Goal: Information Seeking & Learning: Learn about a topic

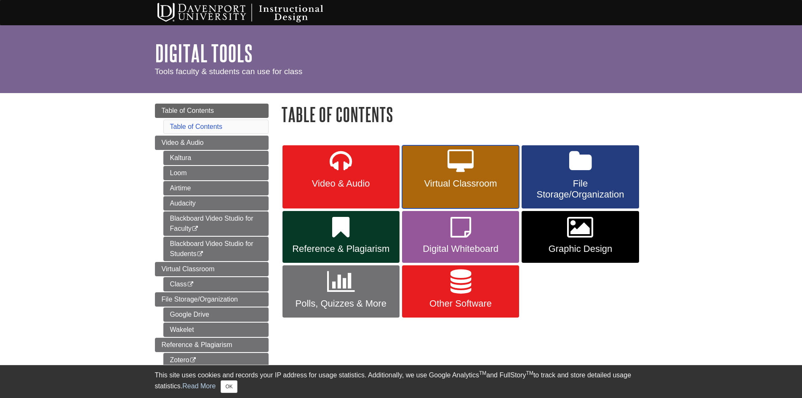
click at [486, 171] on link "Virtual Classroom" at bounding box center [460, 176] width 117 height 63
click at [458, 238] on icon at bounding box center [461, 227] width 21 height 24
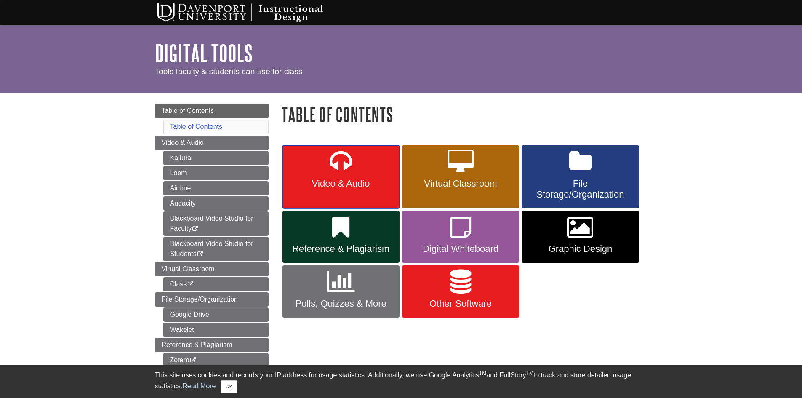
click at [373, 185] on span "Video & Audio" at bounding box center [341, 183] width 104 height 11
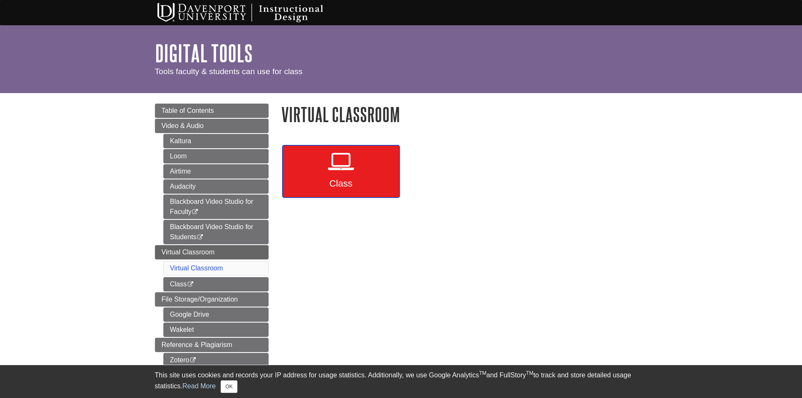
click at [355, 162] on link "Class" at bounding box center [341, 171] width 117 height 52
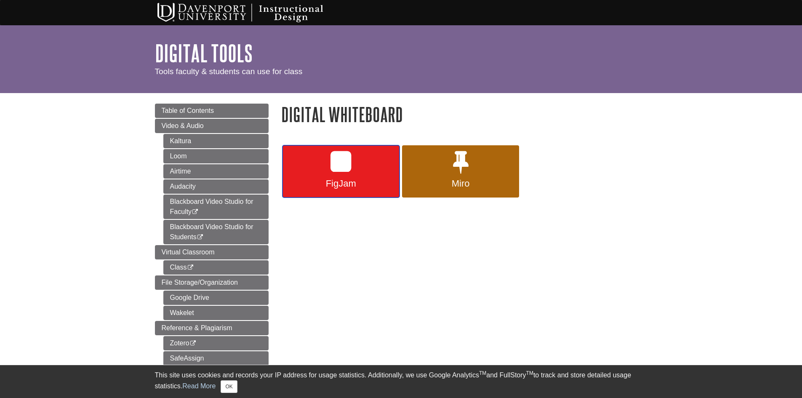
click at [355, 172] on link "FigJam" at bounding box center [341, 171] width 117 height 52
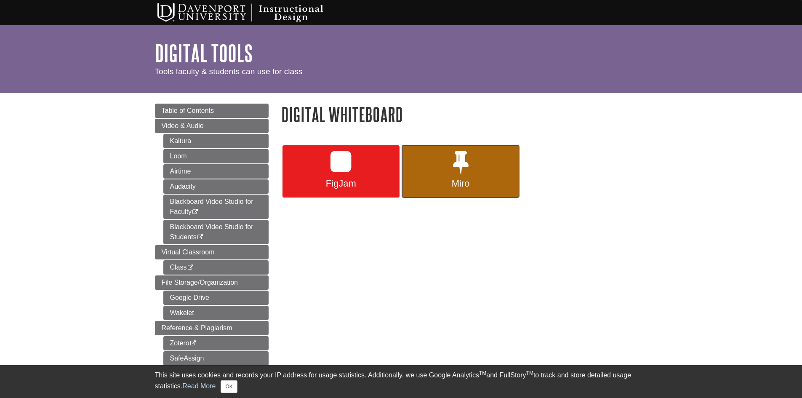
click at [483, 182] on span "Miro" at bounding box center [461, 183] width 104 height 11
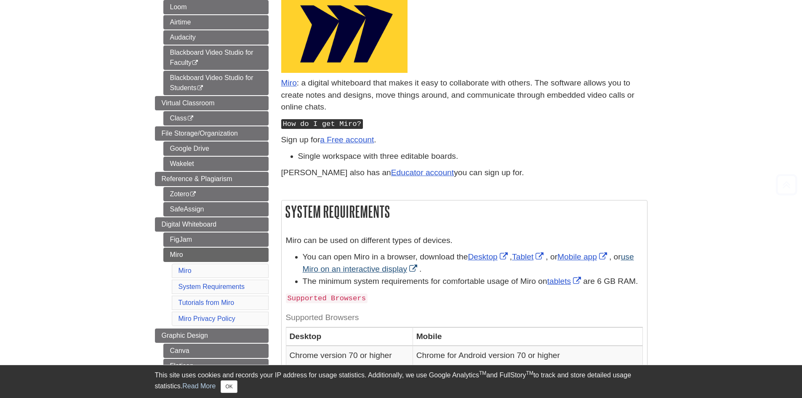
scroll to position [168, 0]
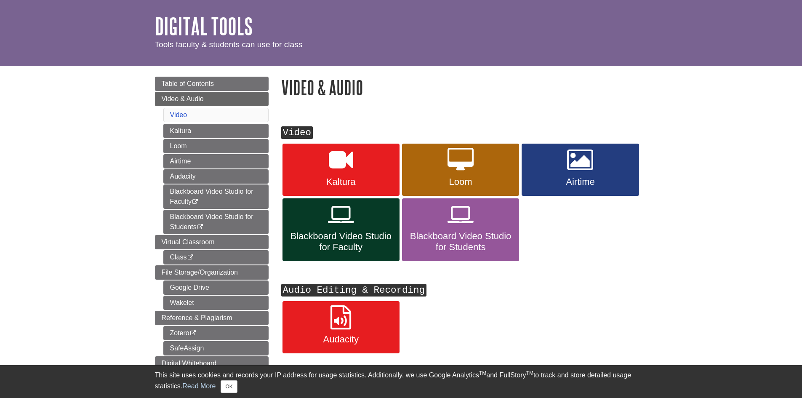
scroll to position [42, 0]
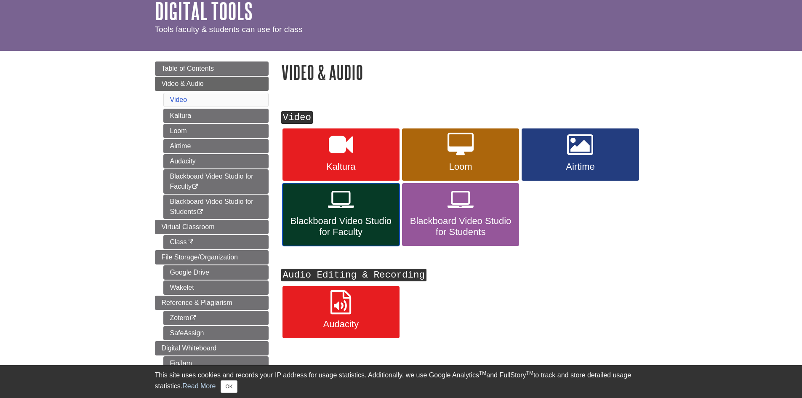
click at [385, 213] on link "Blackboard Video Studio for Faculty" at bounding box center [341, 214] width 117 height 63
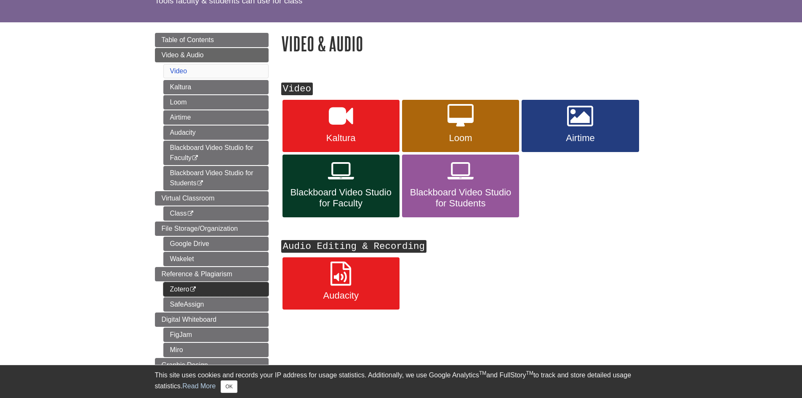
scroll to position [126, 0]
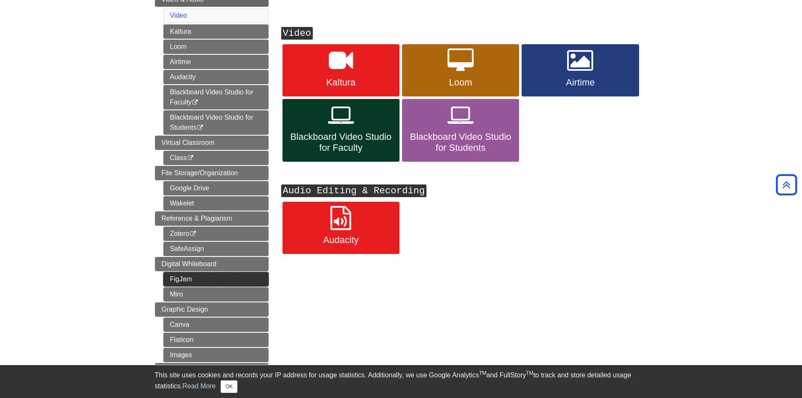
click at [184, 281] on link "FigJam" at bounding box center [215, 279] width 105 height 14
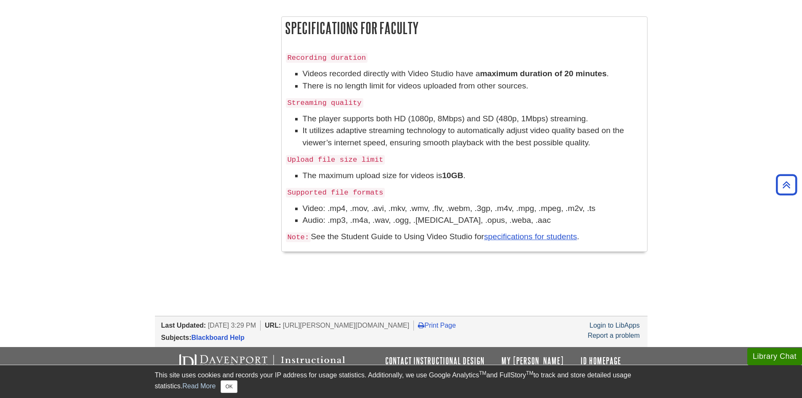
scroll to position [485, 0]
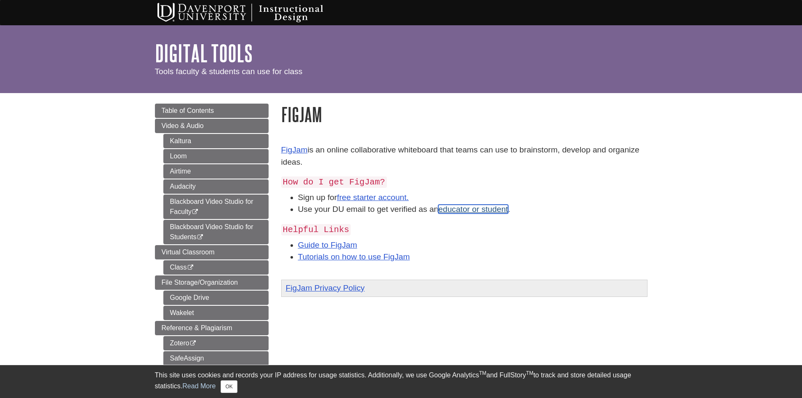
click at [467, 208] on link "educator or student" at bounding box center [472, 209] width 69 height 9
click at [371, 197] on link "free starter account." at bounding box center [373, 197] width 72 height 9
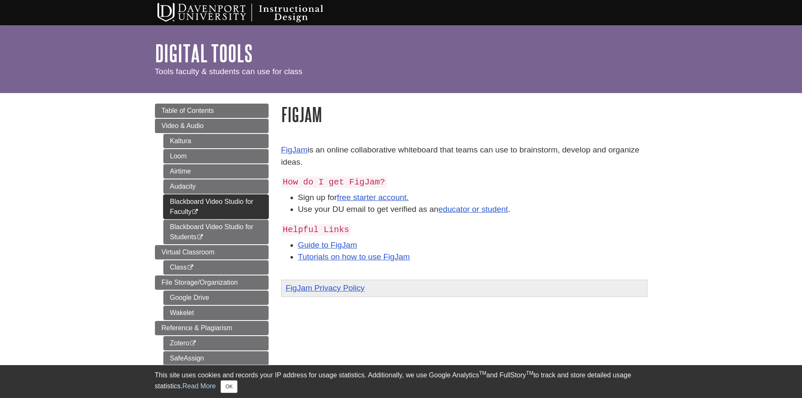
click at [210, 205] on link "Blackboard Video Studio for Faculty This link opens in a new window" at bounding box center [215, 207] width 105 height 24
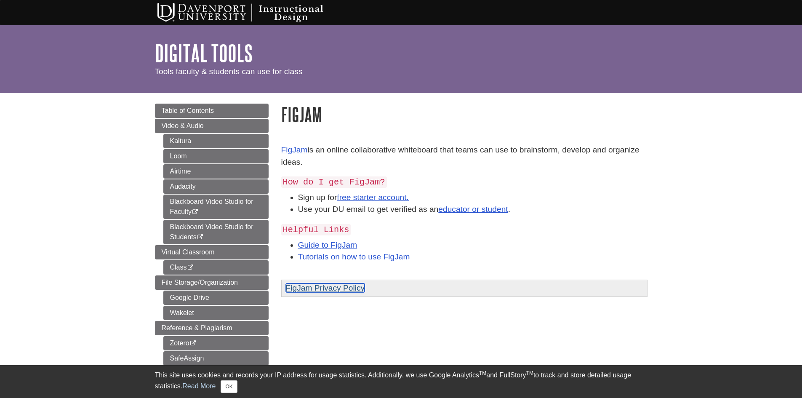
click at [354, 287] on link "FigJam Privacy Policy" at bounding box center [325, 287] width 79 height 9
